Goal: Information Seeking & Learning: Learn about a topic

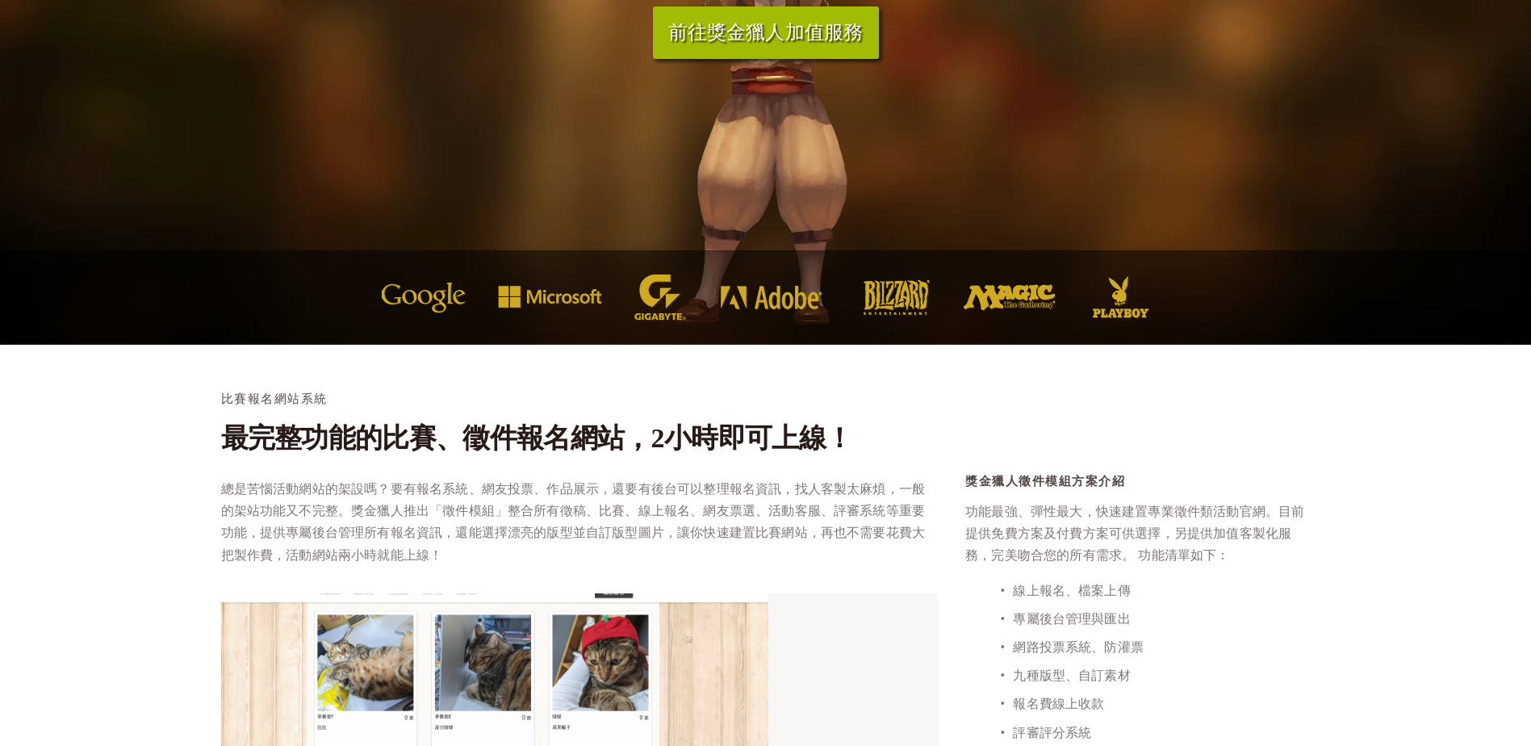
scroll to position [242, 0]
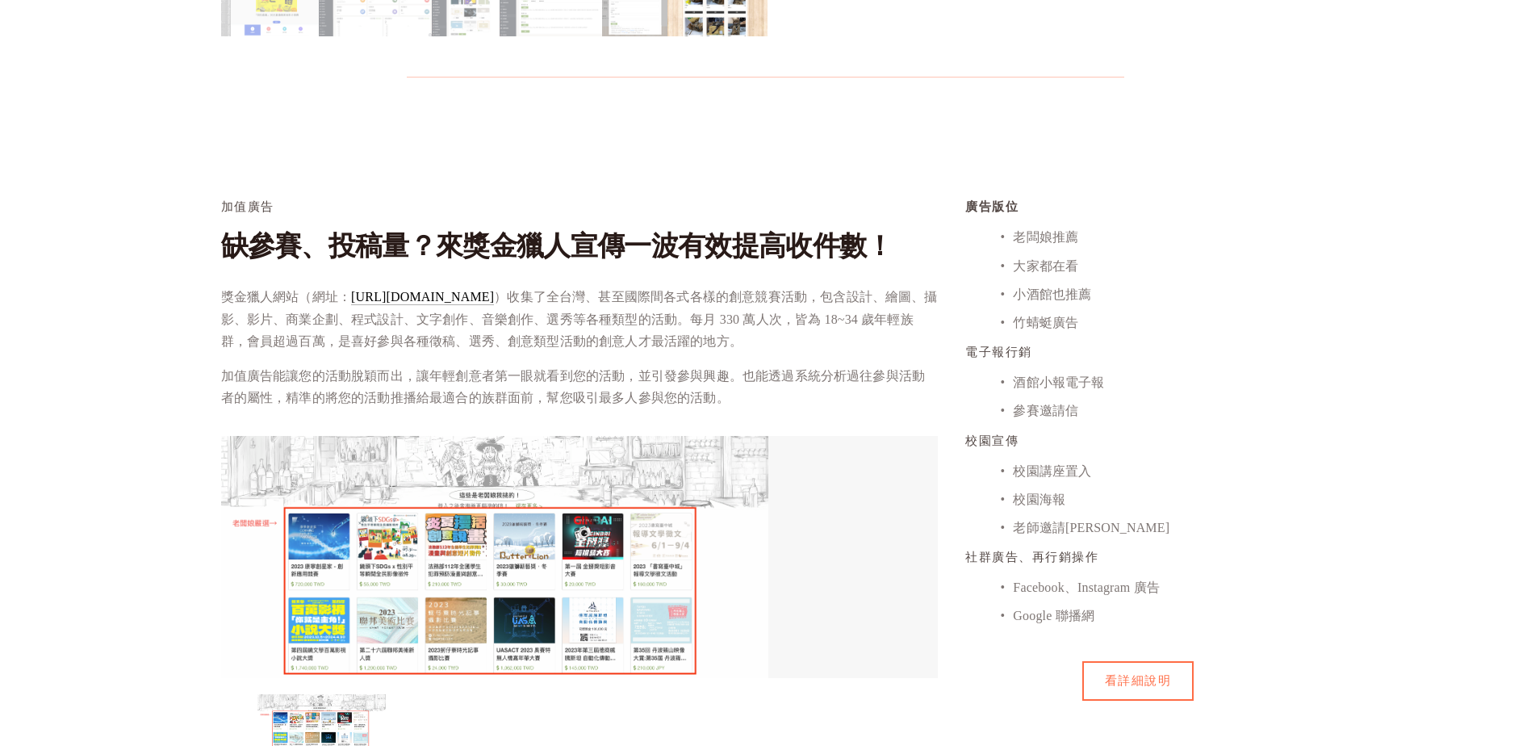
scroll to position [1292, 0]
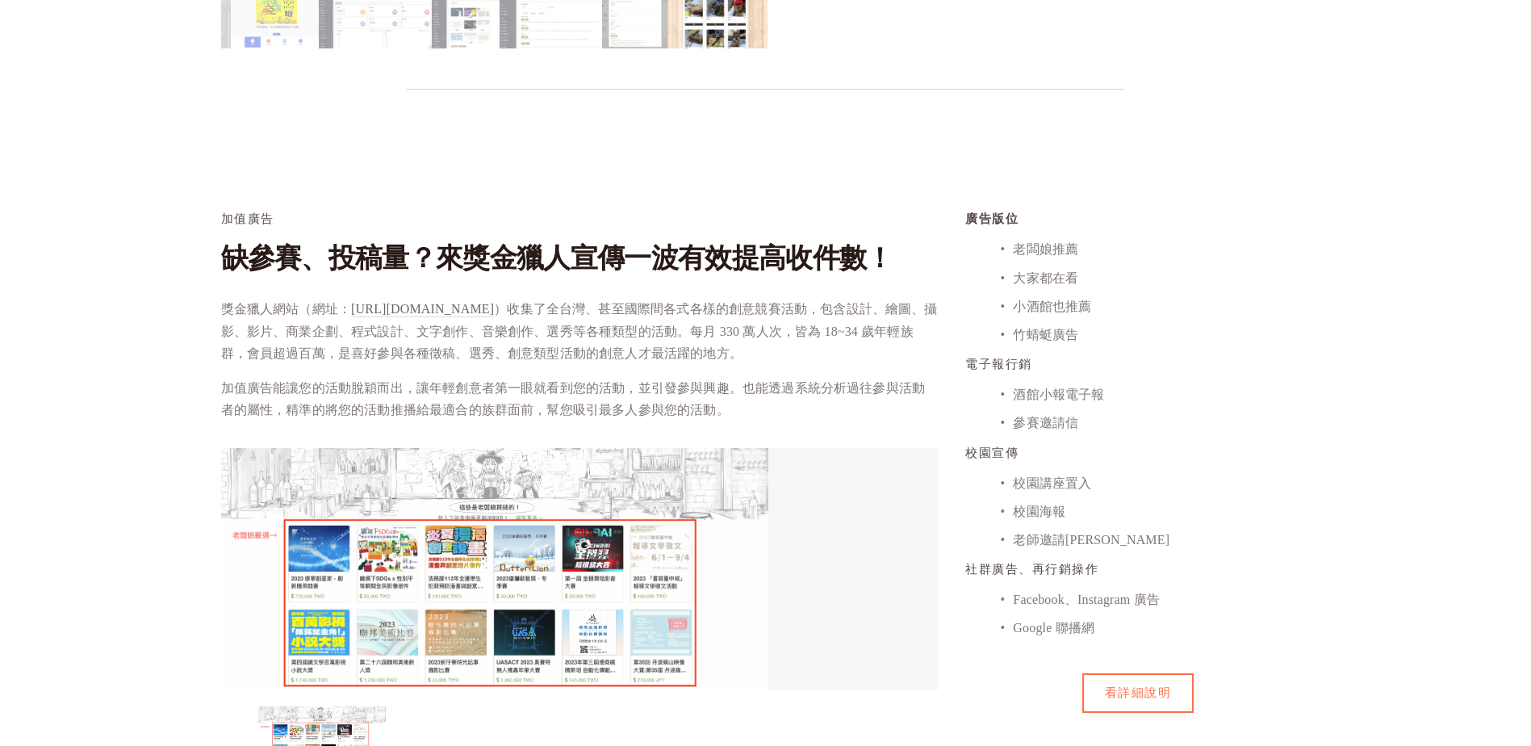
click at [428, 310] on link "[URL][DOMAIN_NAME]" at bounding box center [422, 309] width 143 height 15
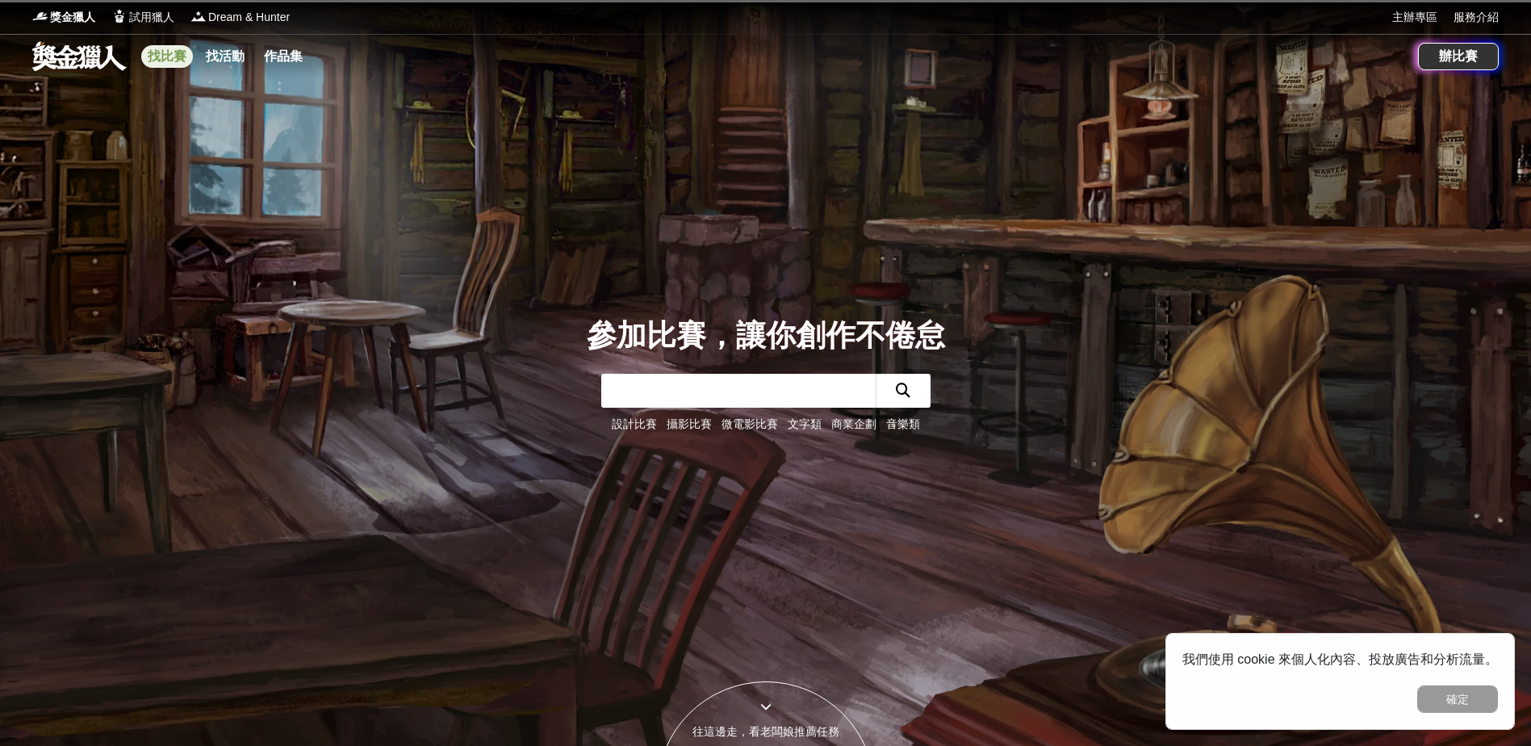
click at [180, 62] on link "找比賽" at bounding box center [167, 56] width 52 height 23
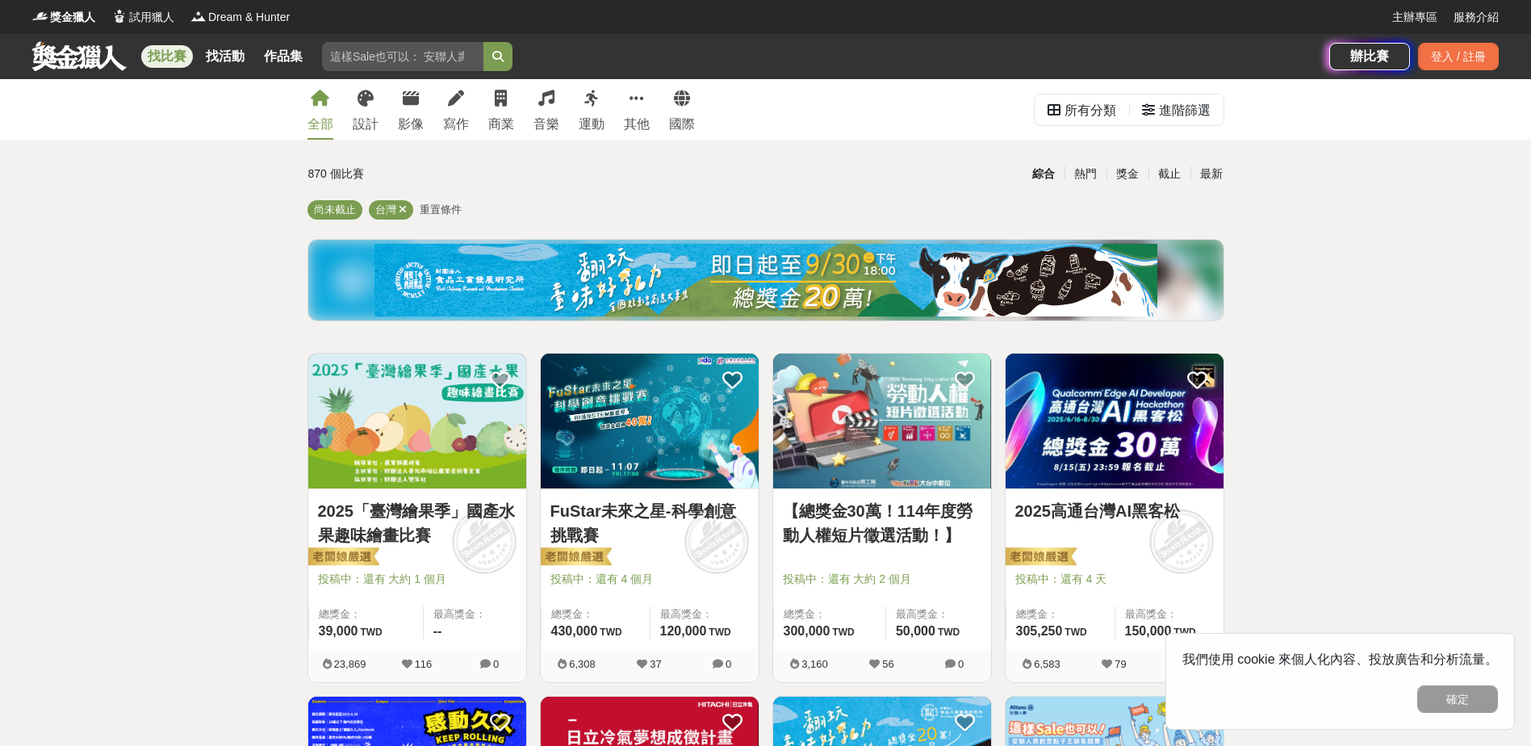
click at [478, 487] on img at bounding box center [417, 421] width 218 height 135
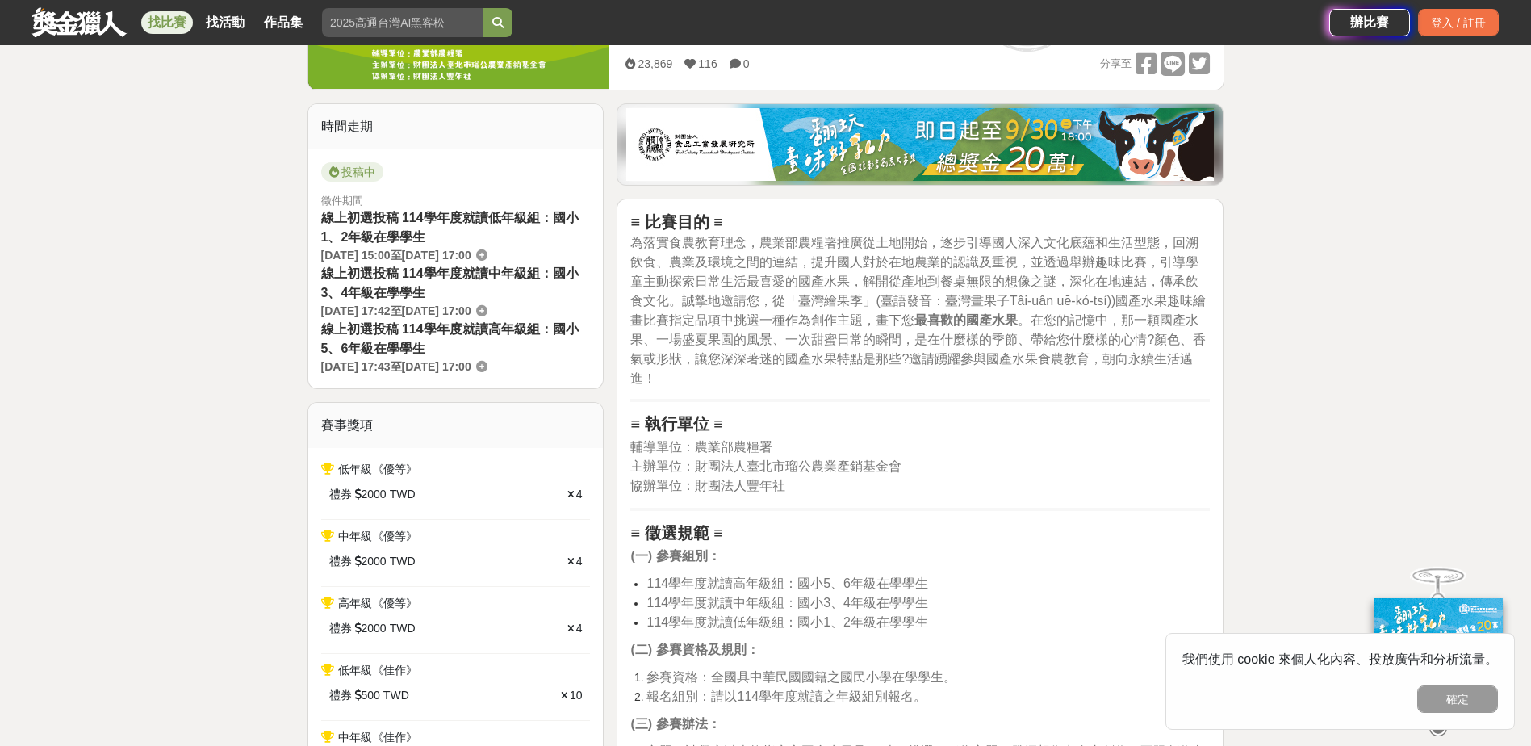
scroll to position [565, 0]
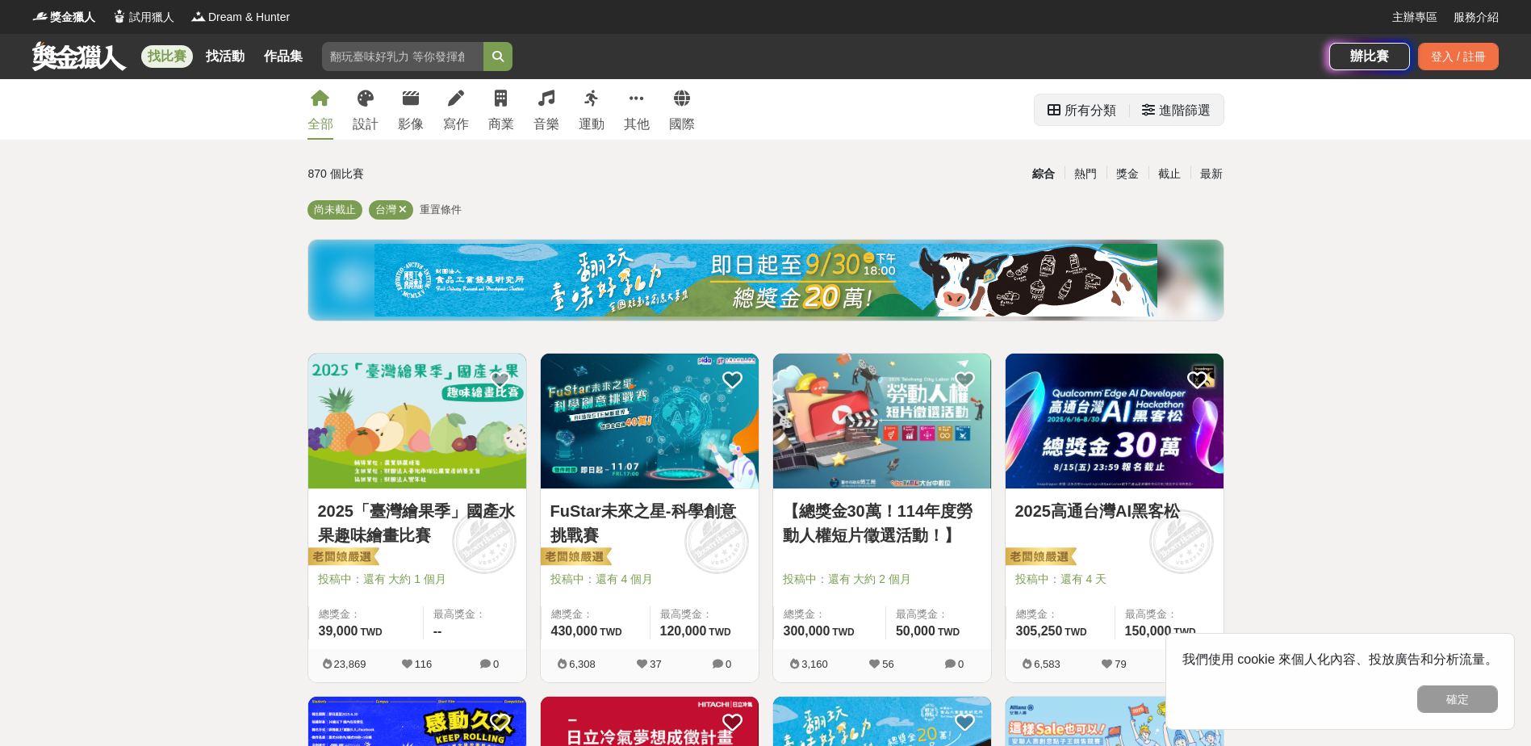
click at [1150, 115] on icon at bounding box center [1148, 109] width 13 height 13
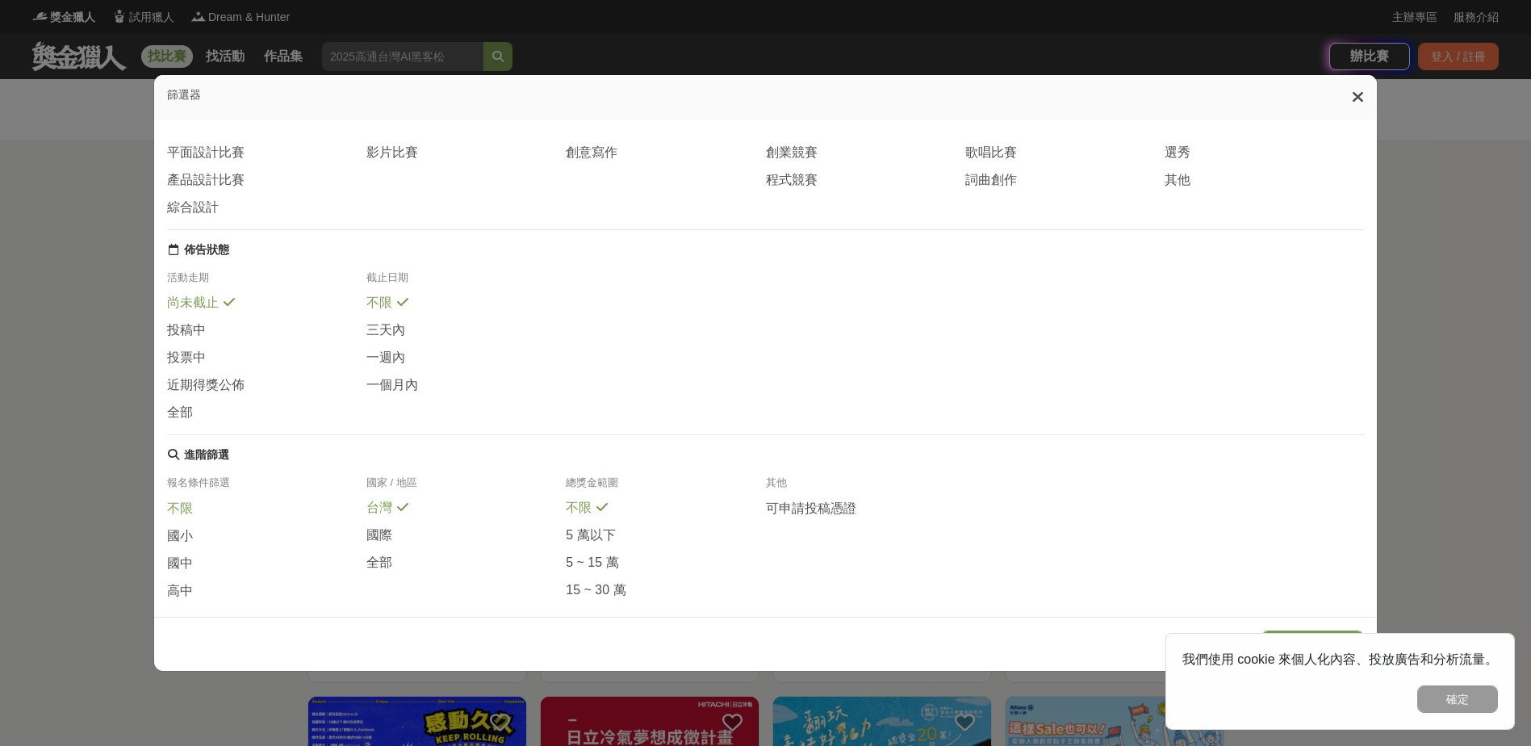
scroll to position [178, 0]
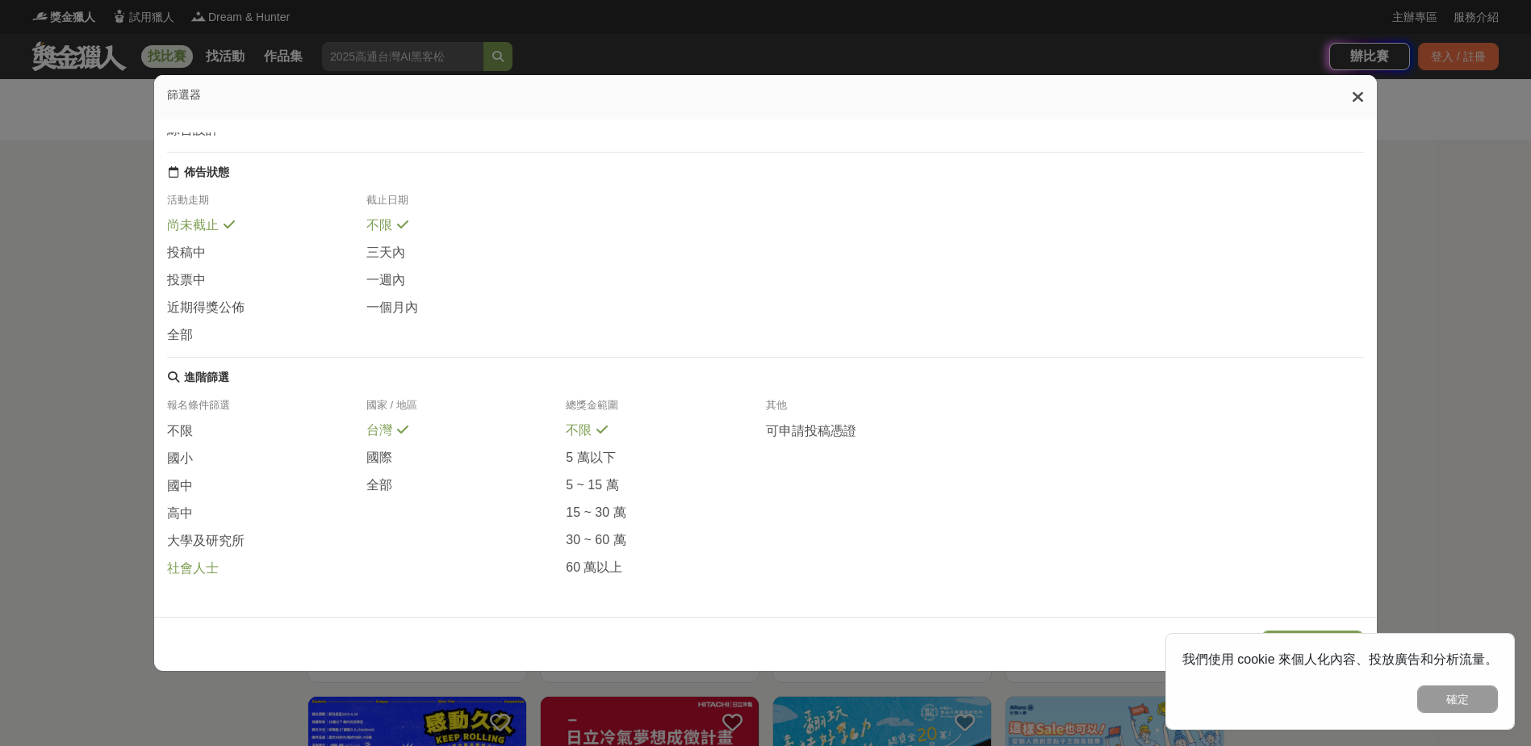
click at [199, 566] on span "社會人士" at bounding box center [193, 568] width 52 height 17
click at [1447, 700] on button "確定" at bounding box center [1458, 698] width 81 height 27
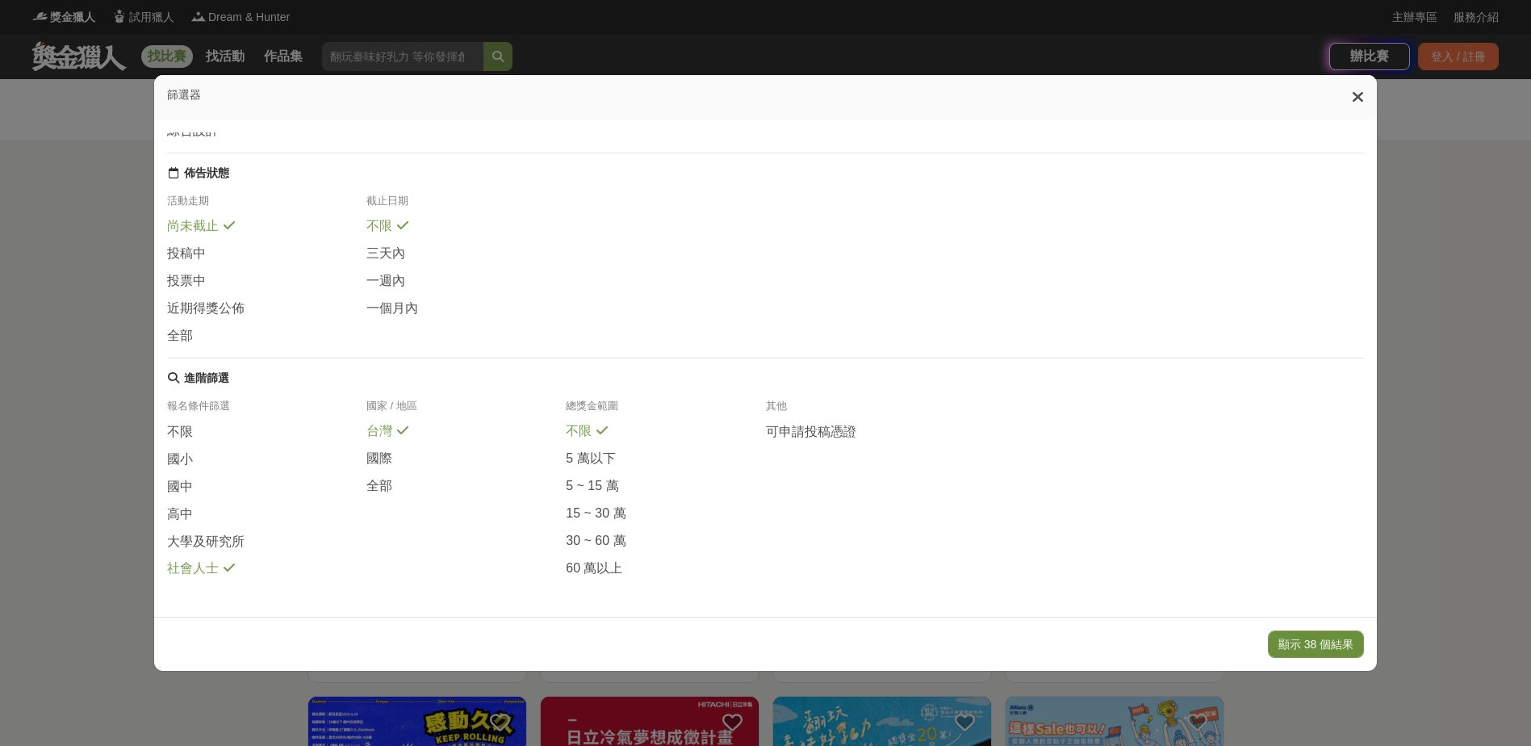
click at [1321, 645] on button "顯示 38 個結果" at bounding box center [1316, 643] width 96 height 27
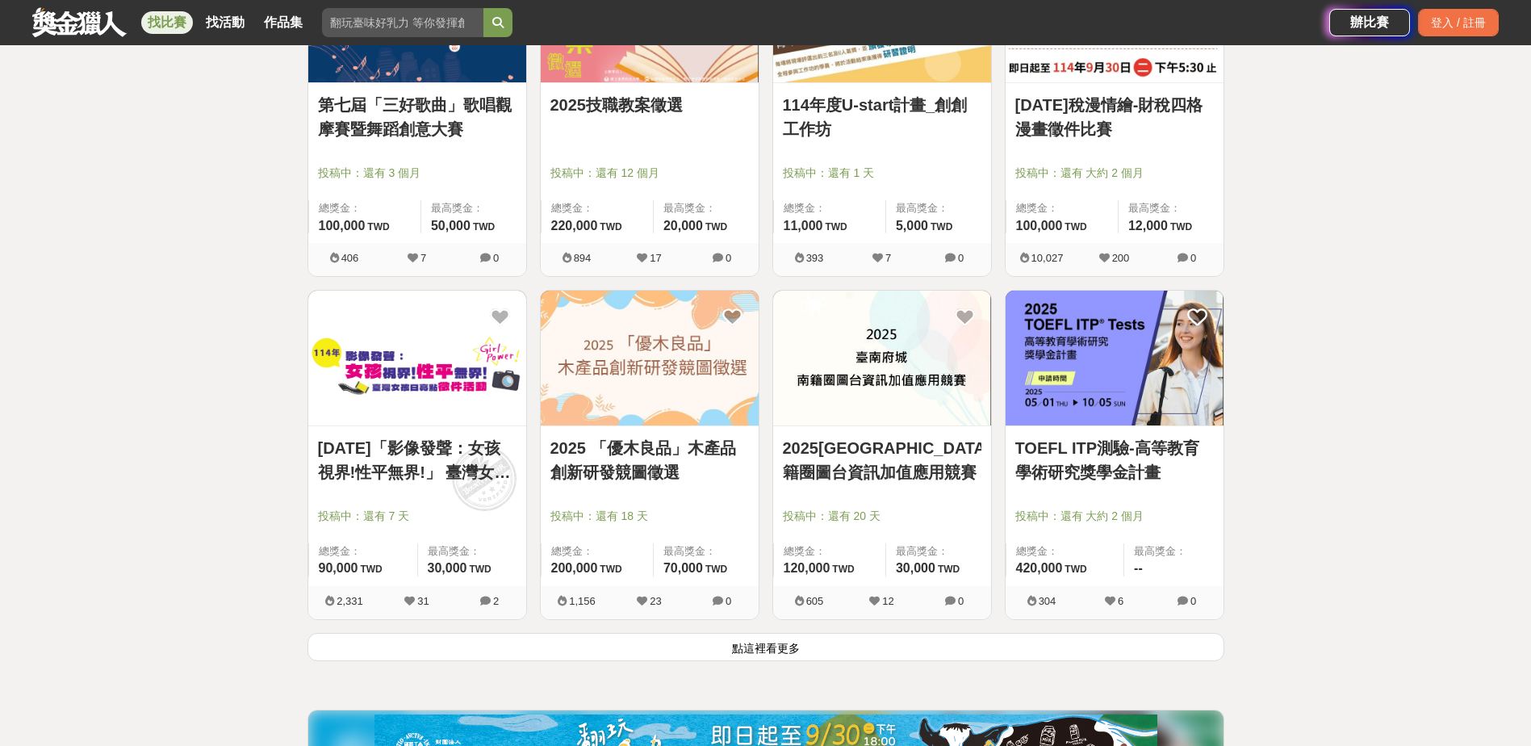
scroll to position [1776, 0]
click at [640, 337] on img at bounding box center [650, 358] width 218 height 135
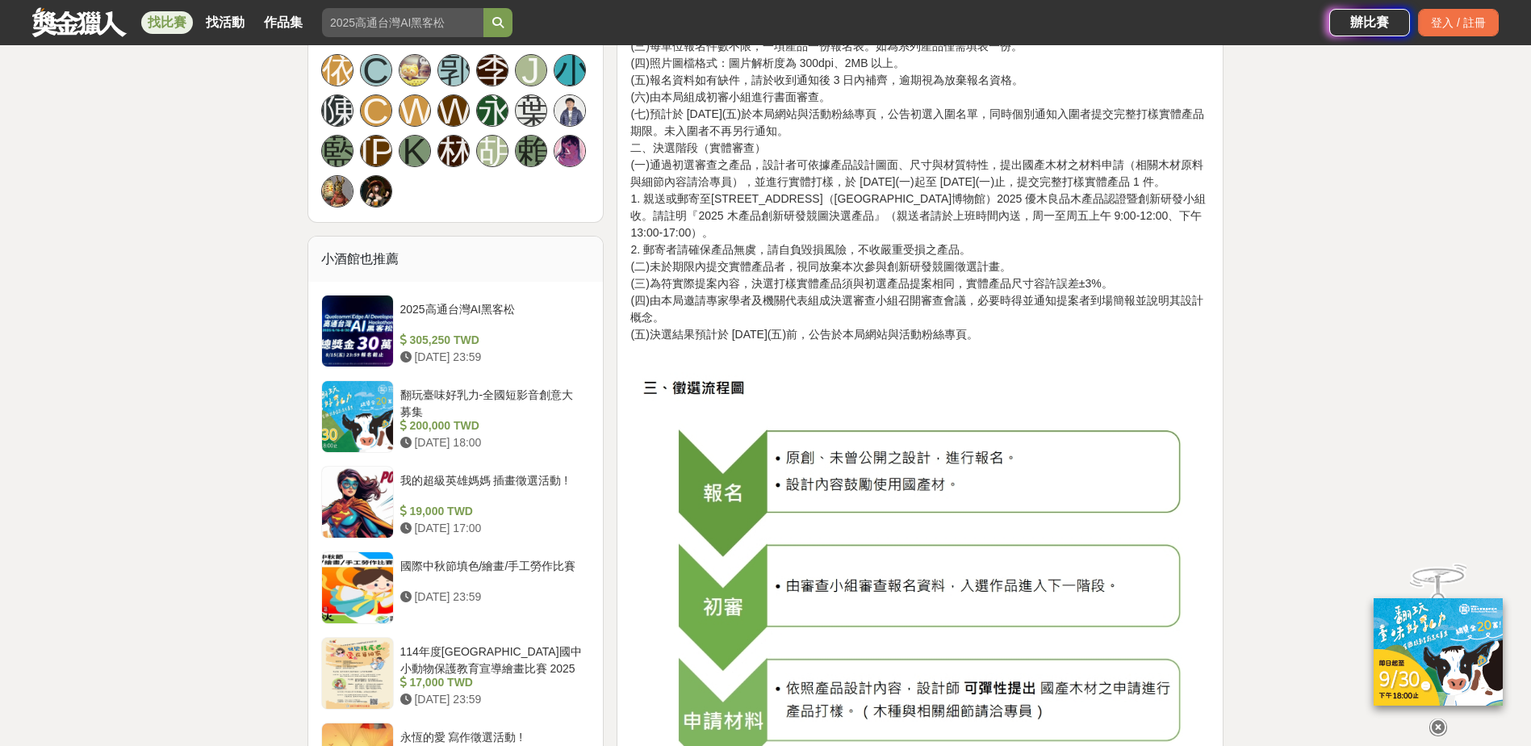
scroll to position [888, 0]
